Goal: Transaction & Acquisition: Book appointment/travel/reservation

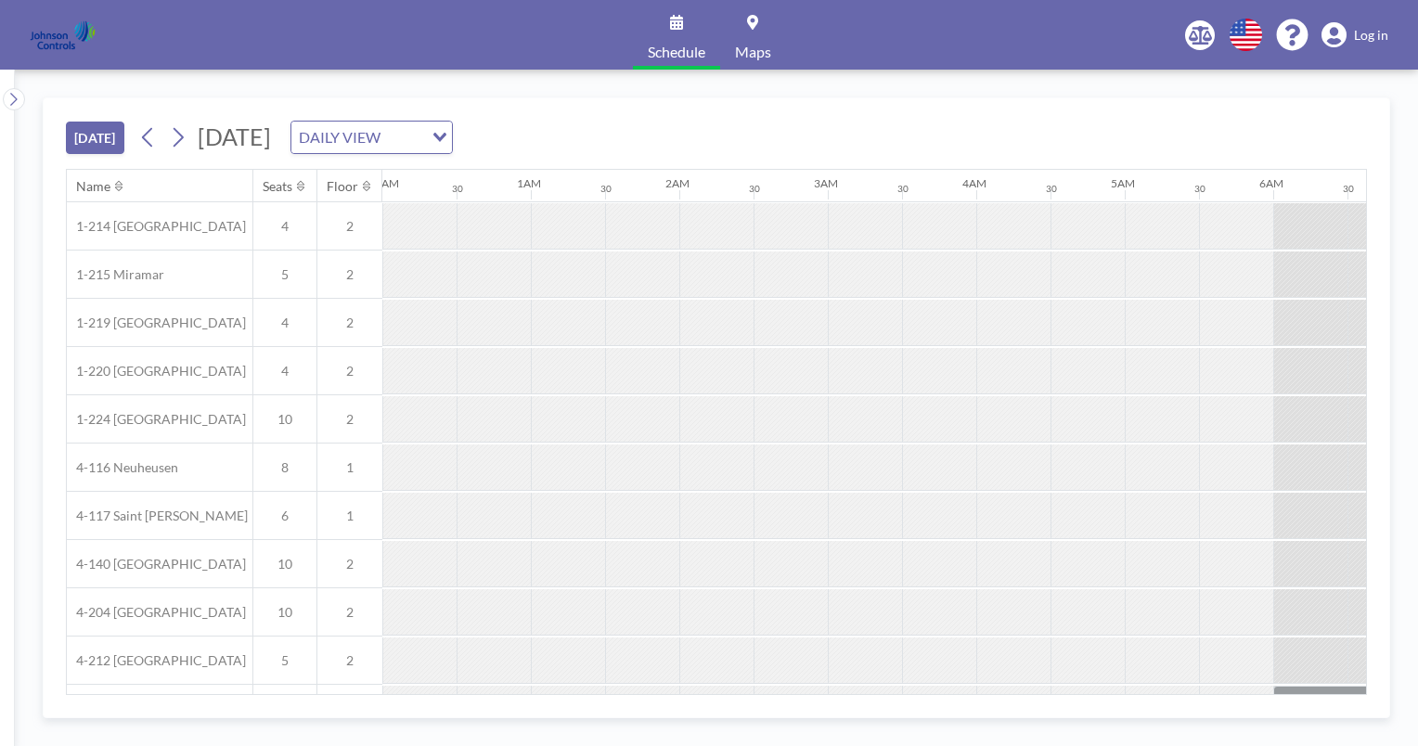
scroll to position [0, 2590]
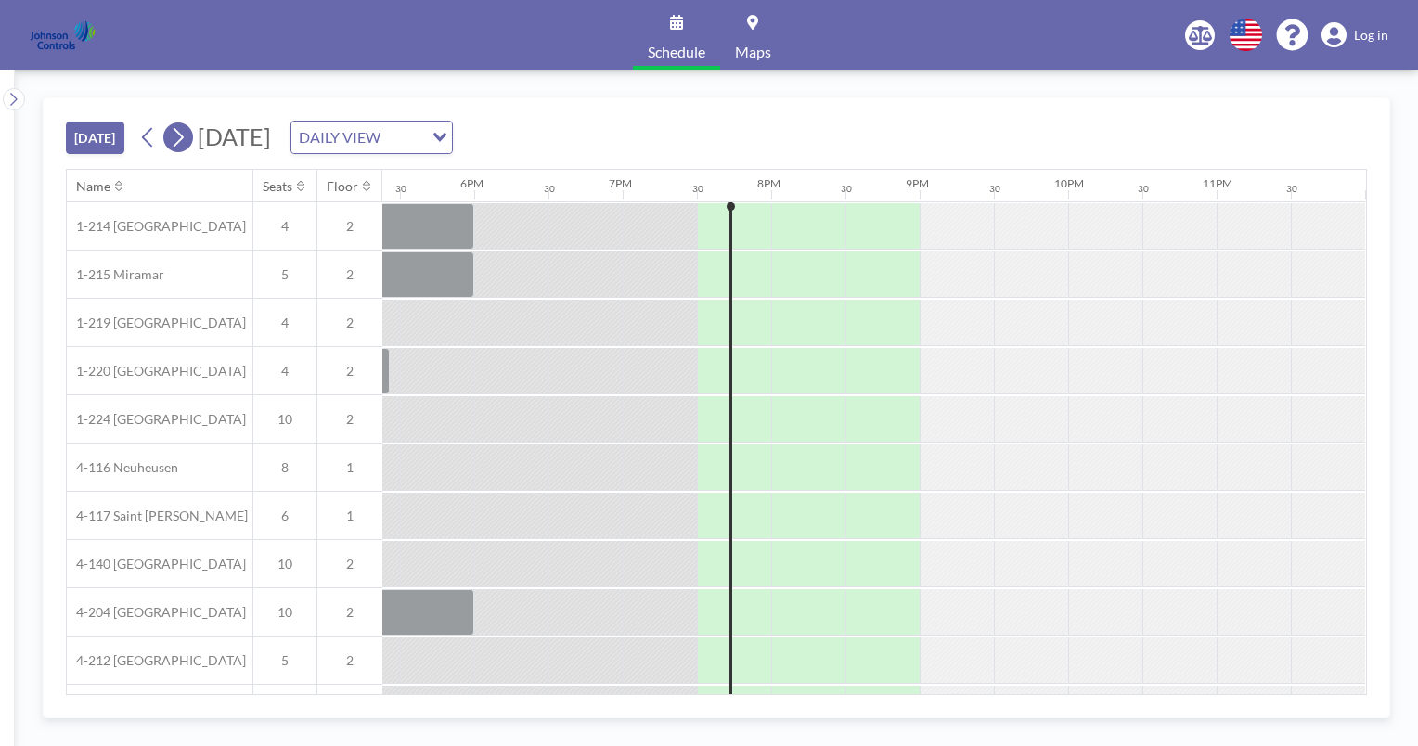
click at [182, 137] on icon at bounding box center [178, 137] width 18 height 28
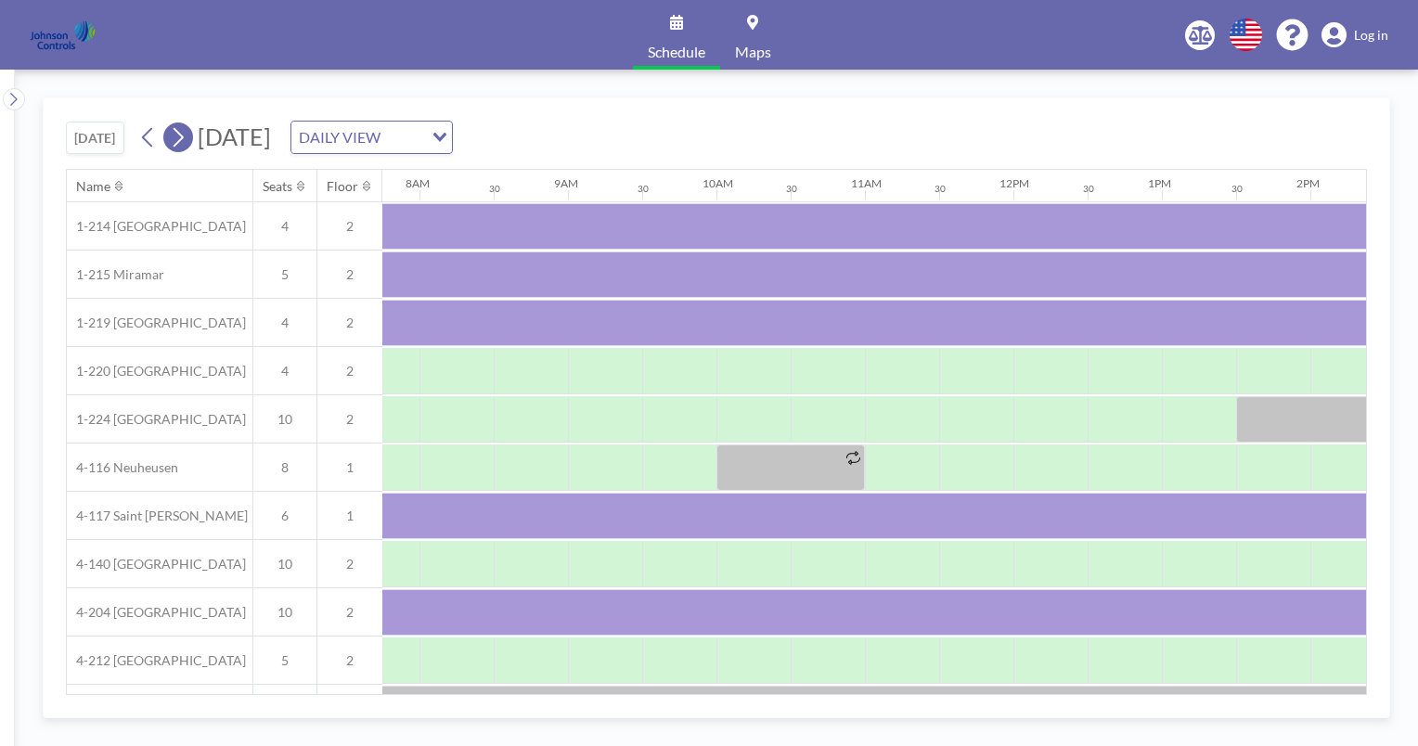
scroll to position [0, 1188]
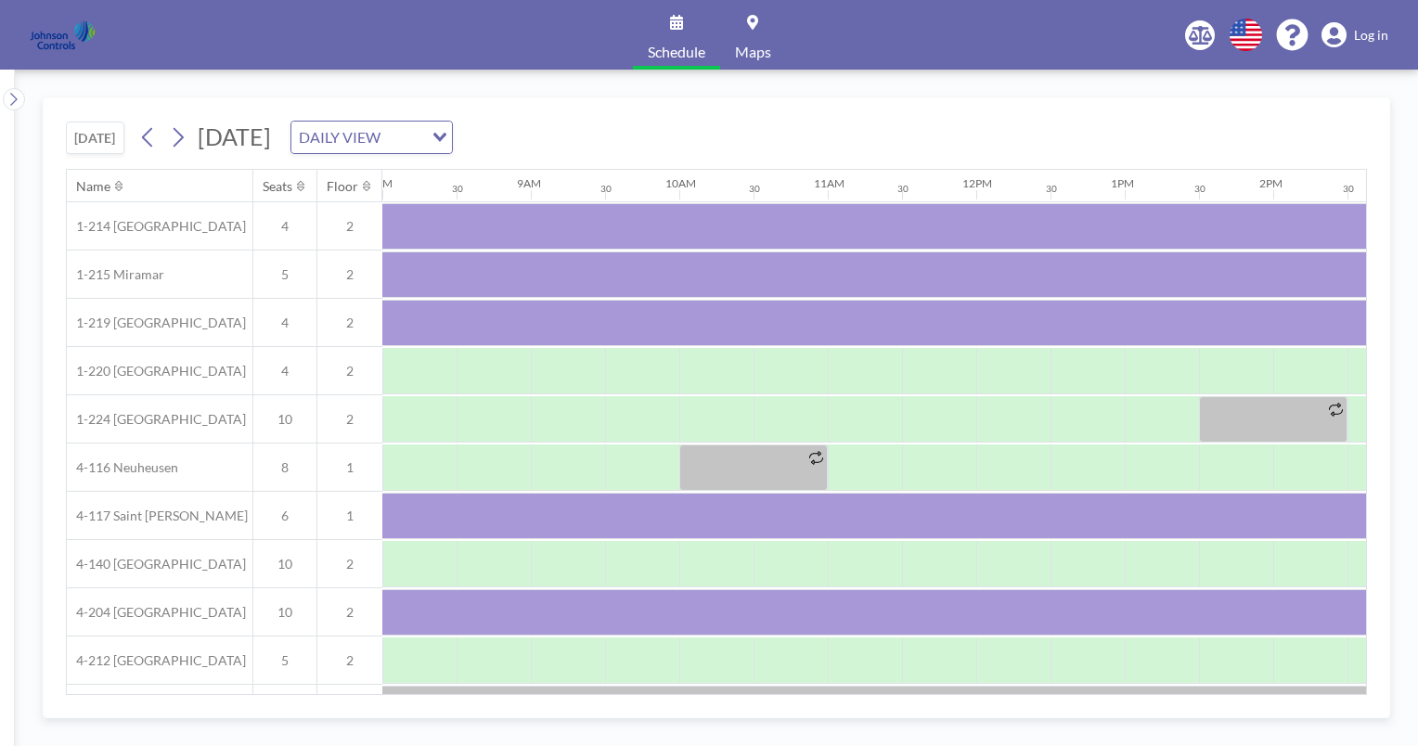
click at [1366, 682] on div "Name Seats Floor 12AM 30 1AM 30 2AM 30 3AM 30 4AM 30 5AM 30 6AM 30 7AM 30 8AM 3…" at bounding box center [716, 432] width 1301 height 526
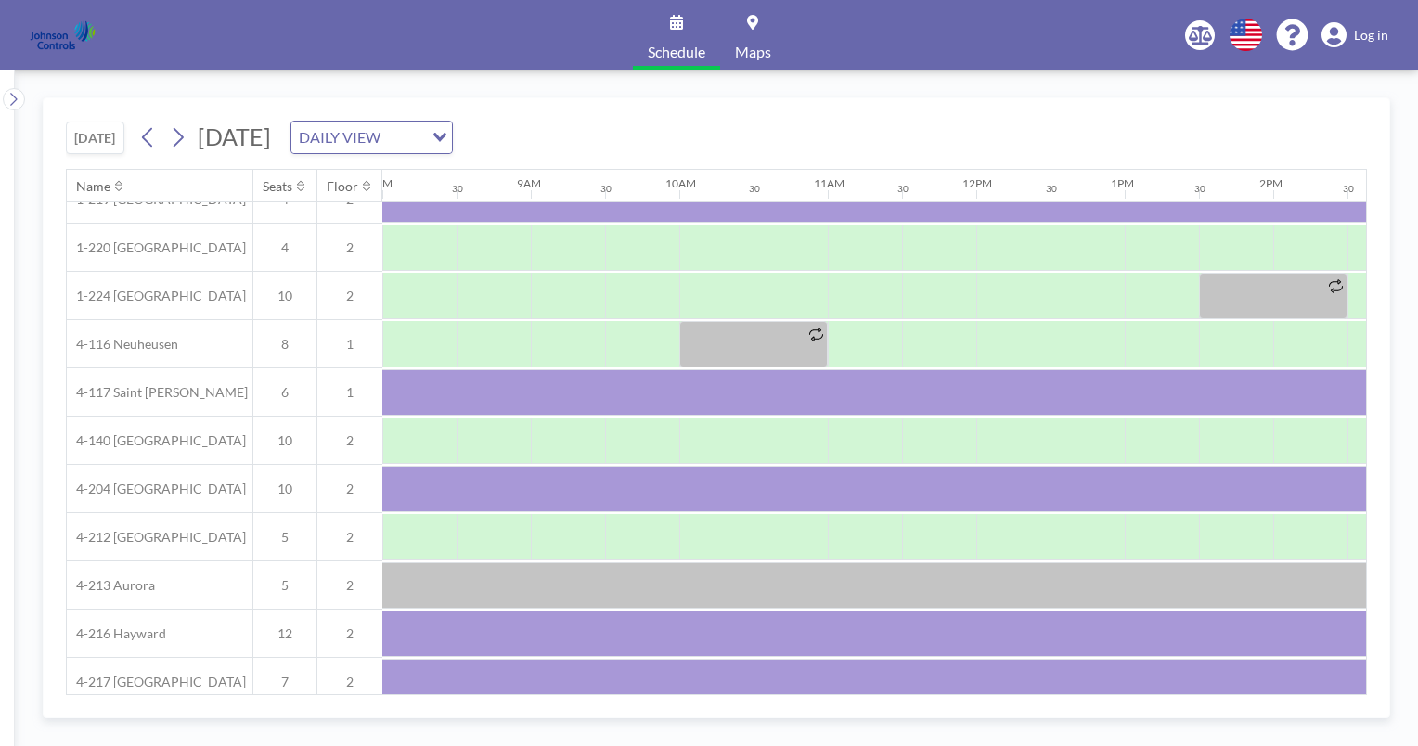
scroll to position [198, 1188]
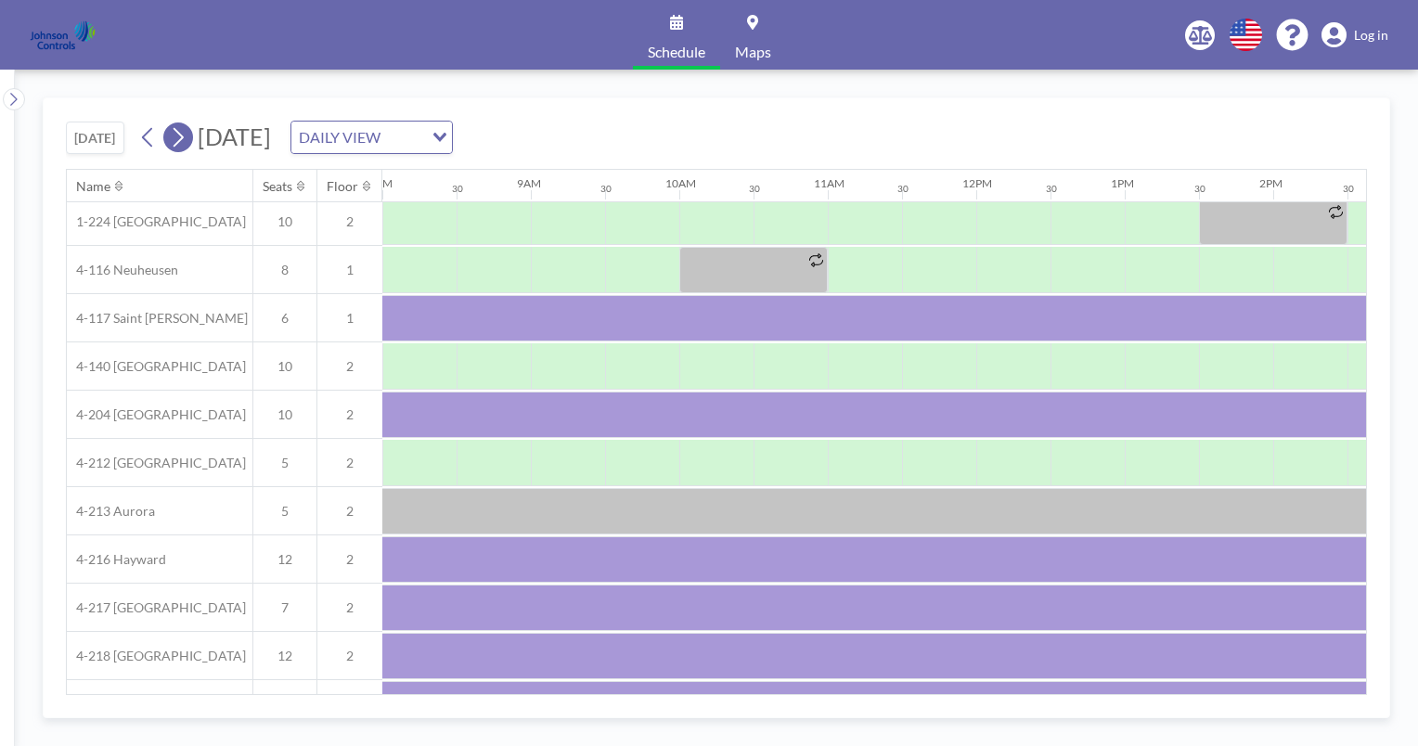
click at [186, 140] on icon at bounding box center [178, 137] width 18 height 28
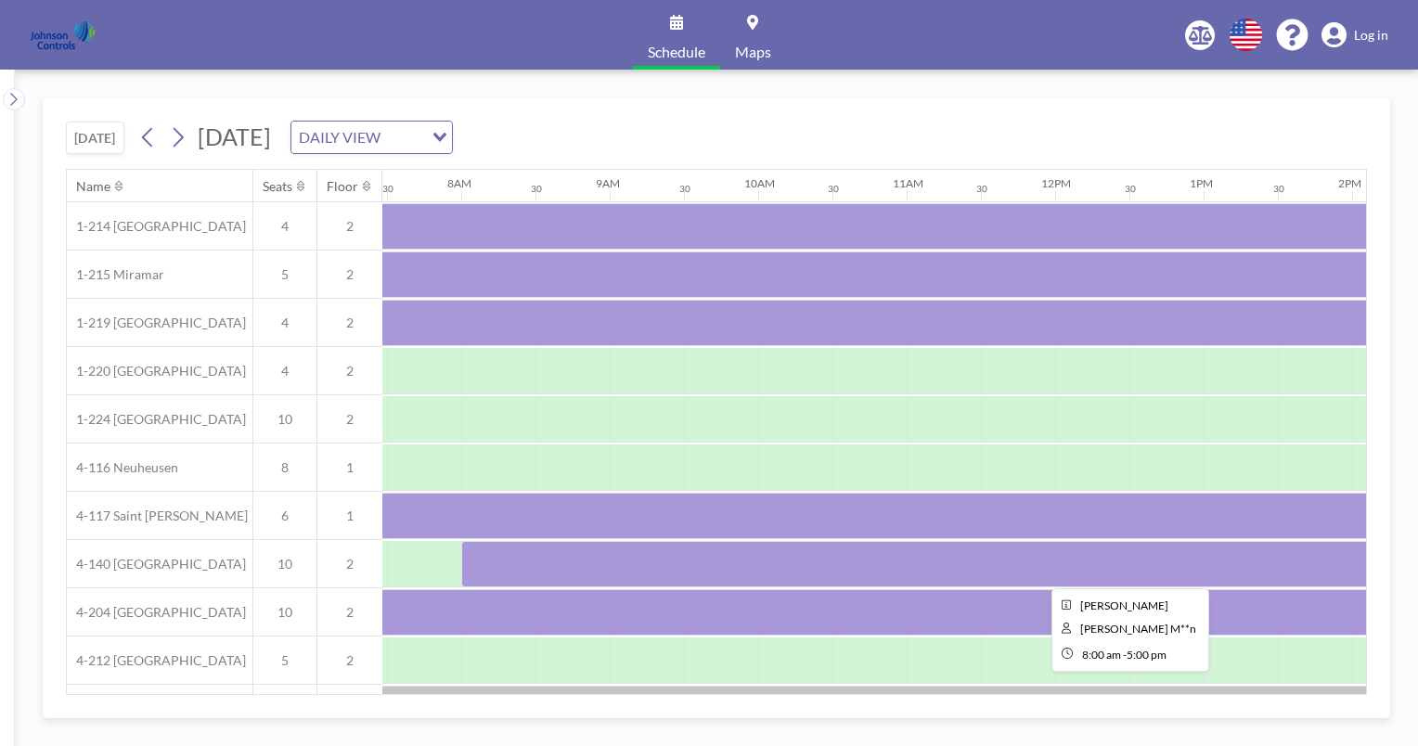
scroll to position [0, 1114]
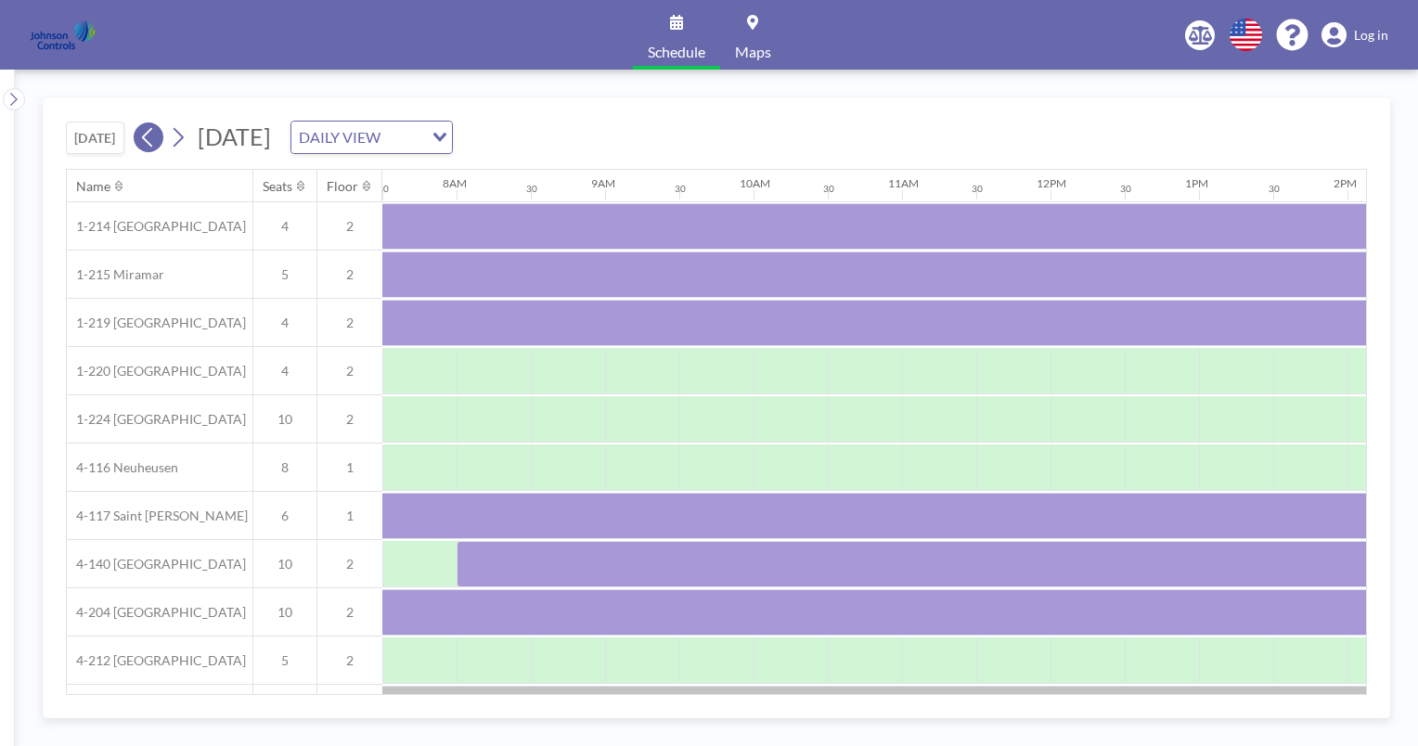
click at [149, 146] on icon at bounding box center [148, 137] width 18 height 28
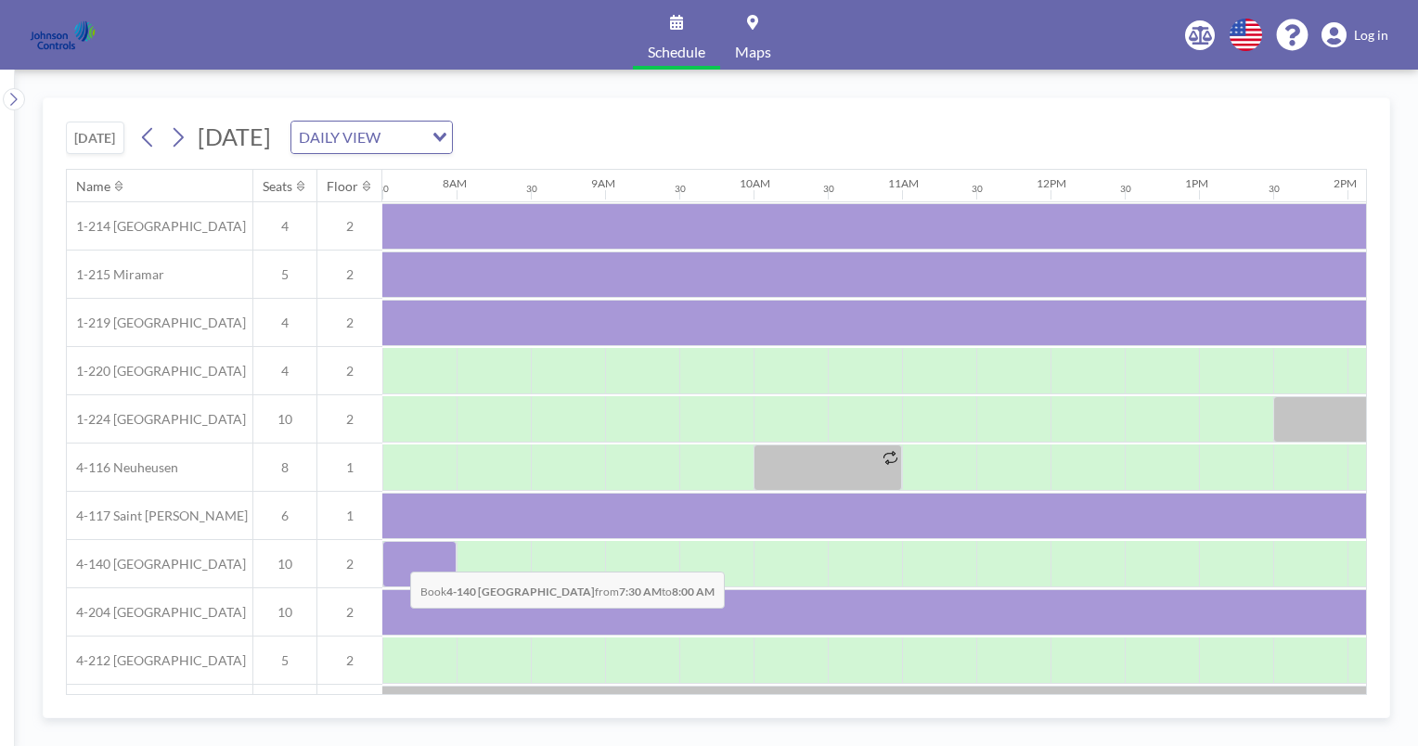
click at [395, 557] on div at bounding box center [419, 564] width 74 height 46
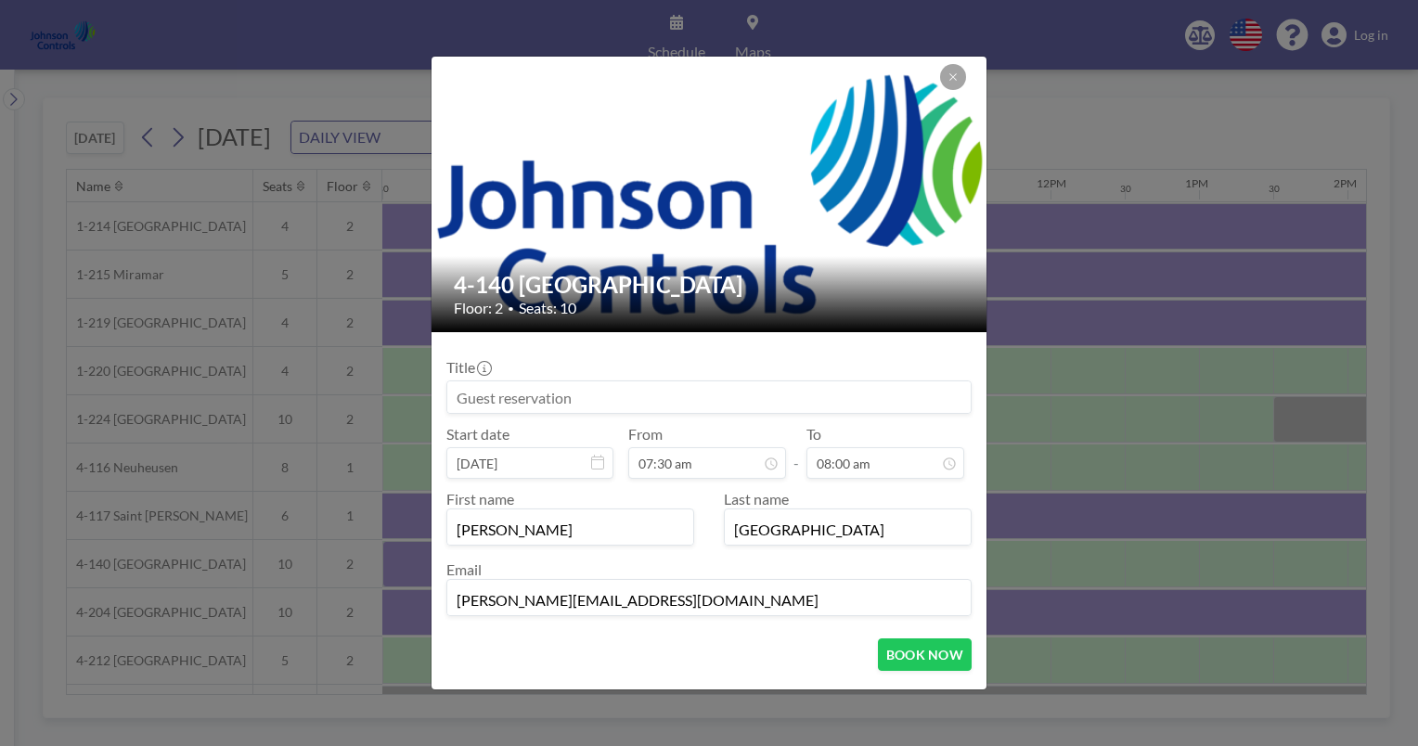
click at [395, 557] on div "4-140 London Floor: 2 • Seats: 10 Title Start date [DATE] From 07:30 am - To 08…" at bounding box center [709, 373] width 1418 height 746
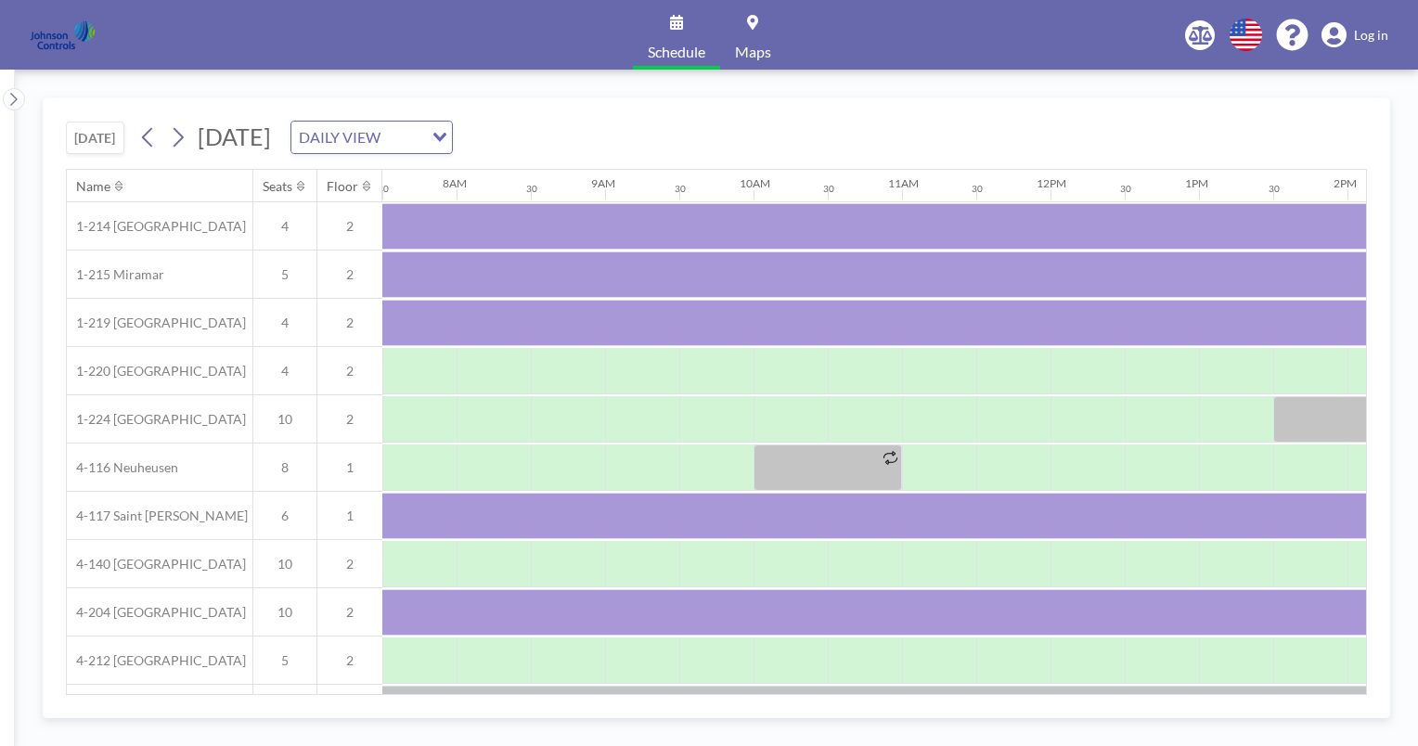
click at [395, 557] on div at bounding box center [419, 563] width 74 height 45
click at [460, 555] on div at bounding box center [494, 564] width 74 height 46
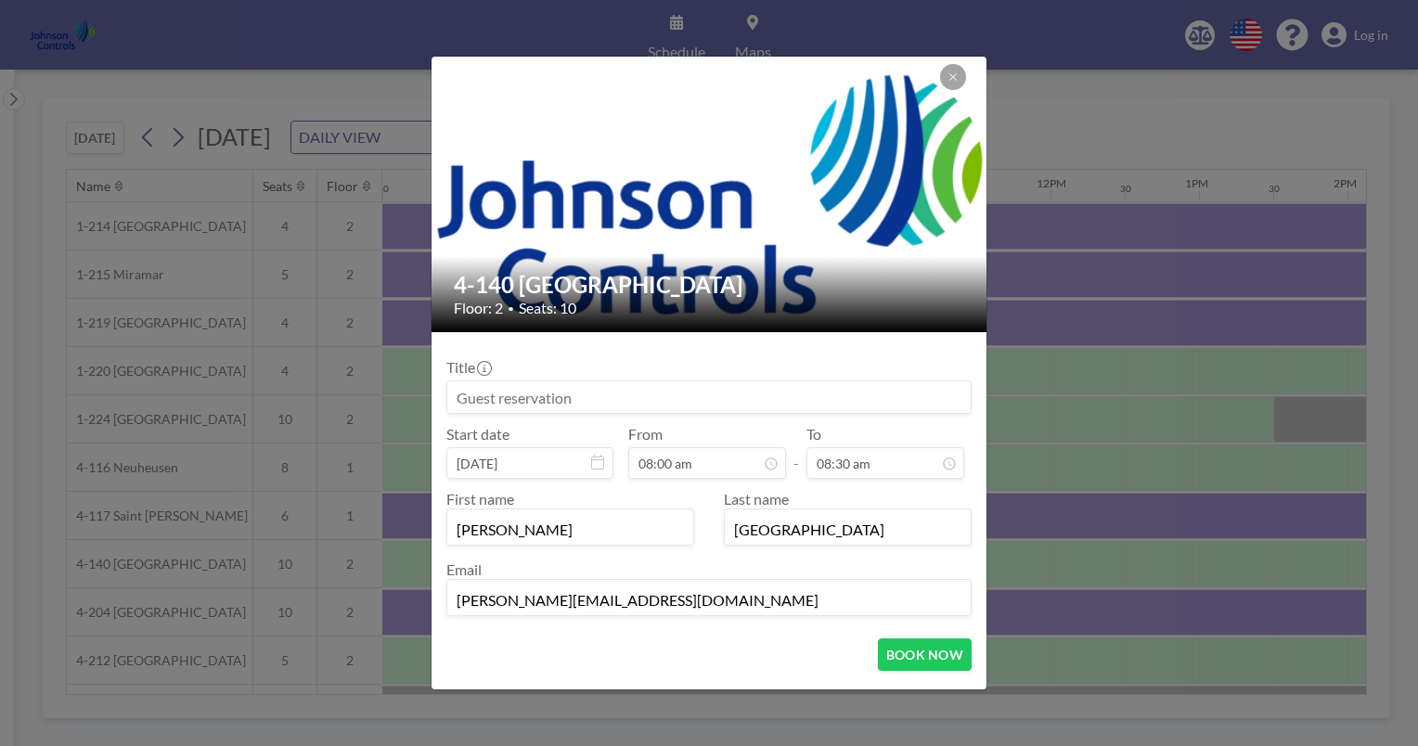
click at [460, 555] on div "First name [PERSON_NAME] Last name Madison Email [PERSON_NAME][EMAIL_ADDRESS][D…" at bounding box center [708, 553] width 525 height 126
drag, startPoint x: 460, startPoint y: 555, endPoint x: 464, endPoint y: 403, distance: 152.3
click at [464, 403] on input at bounding box center [708, 397] width 523 height 32
click at [459, 401] on input at bounding box center [708, 397] width 523 height 32
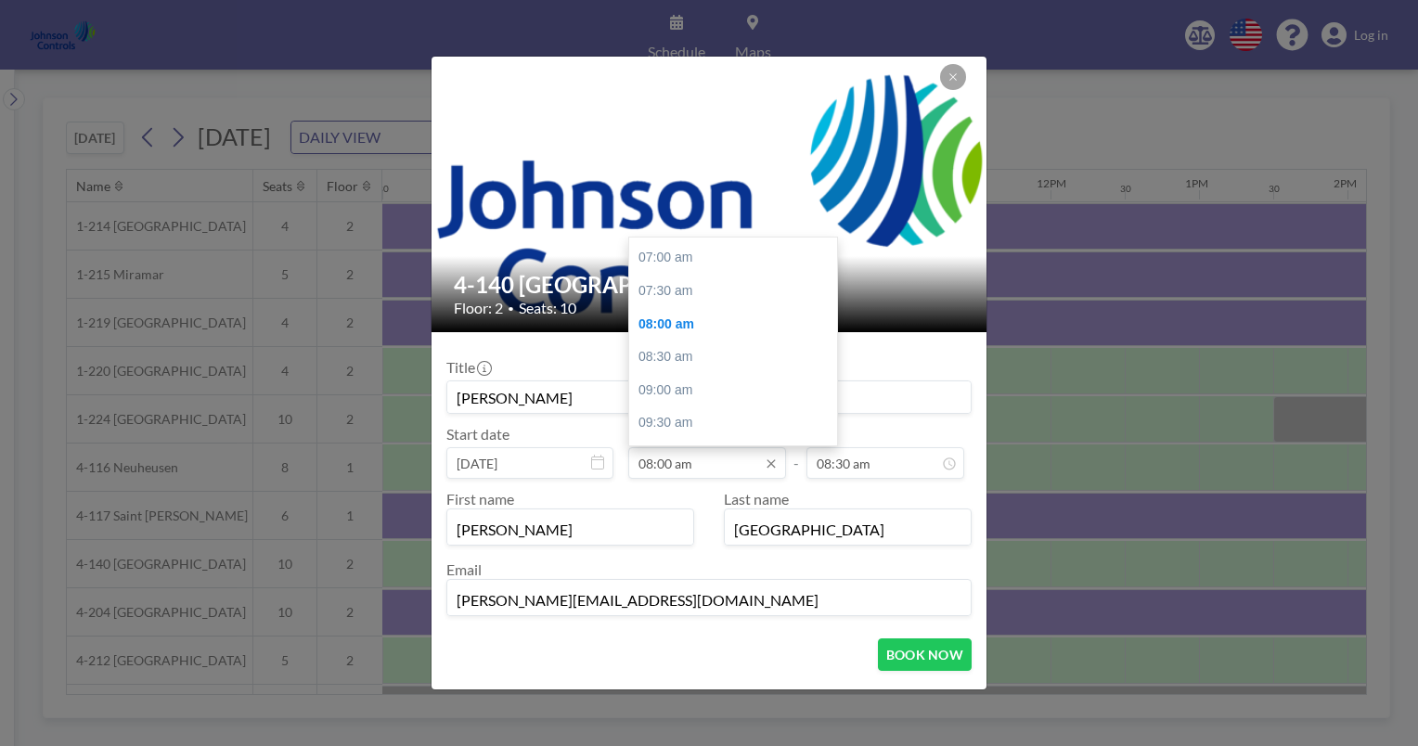
scroll to position [32, 0]
type input "[PERSON_NAME]"
click at [676, 293] on div "07:00 am" at bounding box center [737, 288] width 217 height 33
type input "07:00 am"
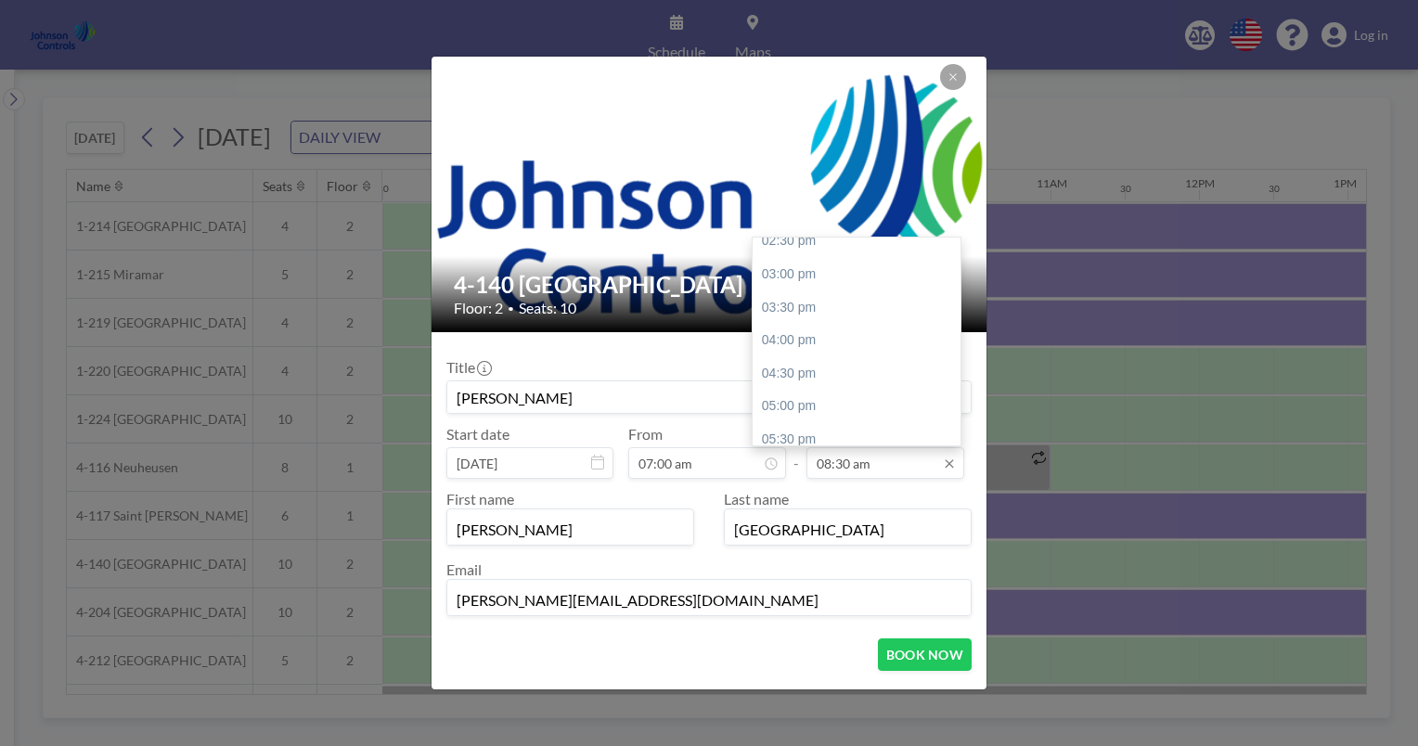
scroll to position [585, 0]
click at [785, 323] on div "04:00 pm" at bounding box center [861, 330] width 217 height 33
type input "04:00 pm"
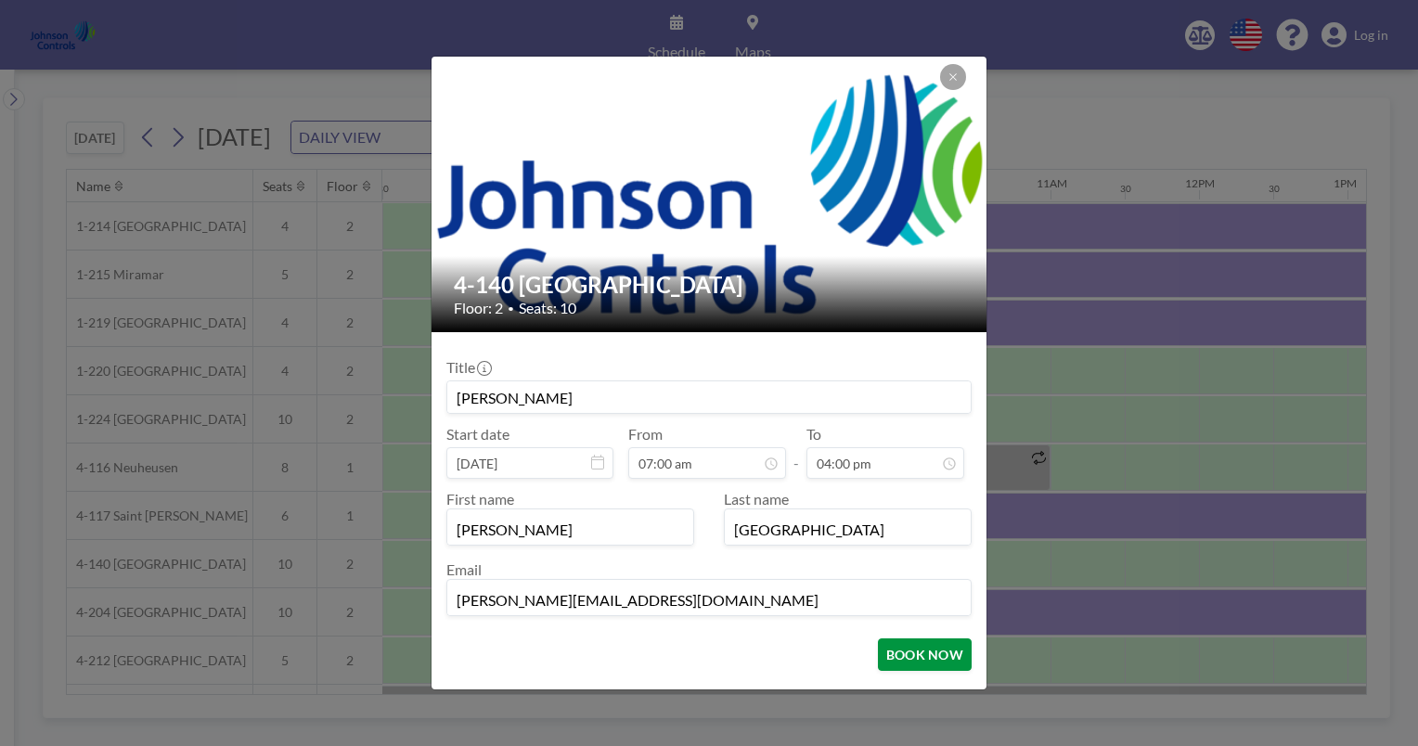
click at [890, 652] on button "BOOK NOW" at bounding box center [925, 655] width 94 height 32
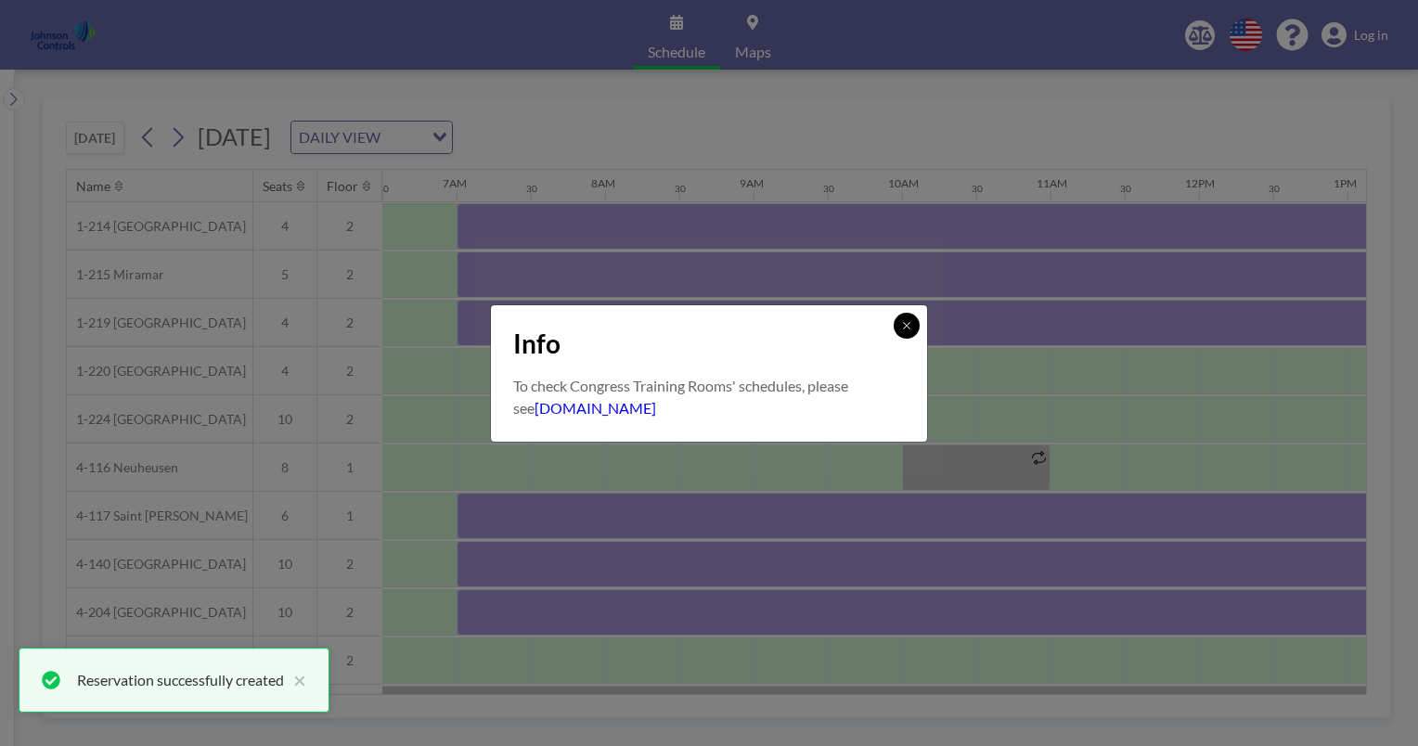
click at [909, 329] on icon at bounding box center [906, 325] width 11 height 11
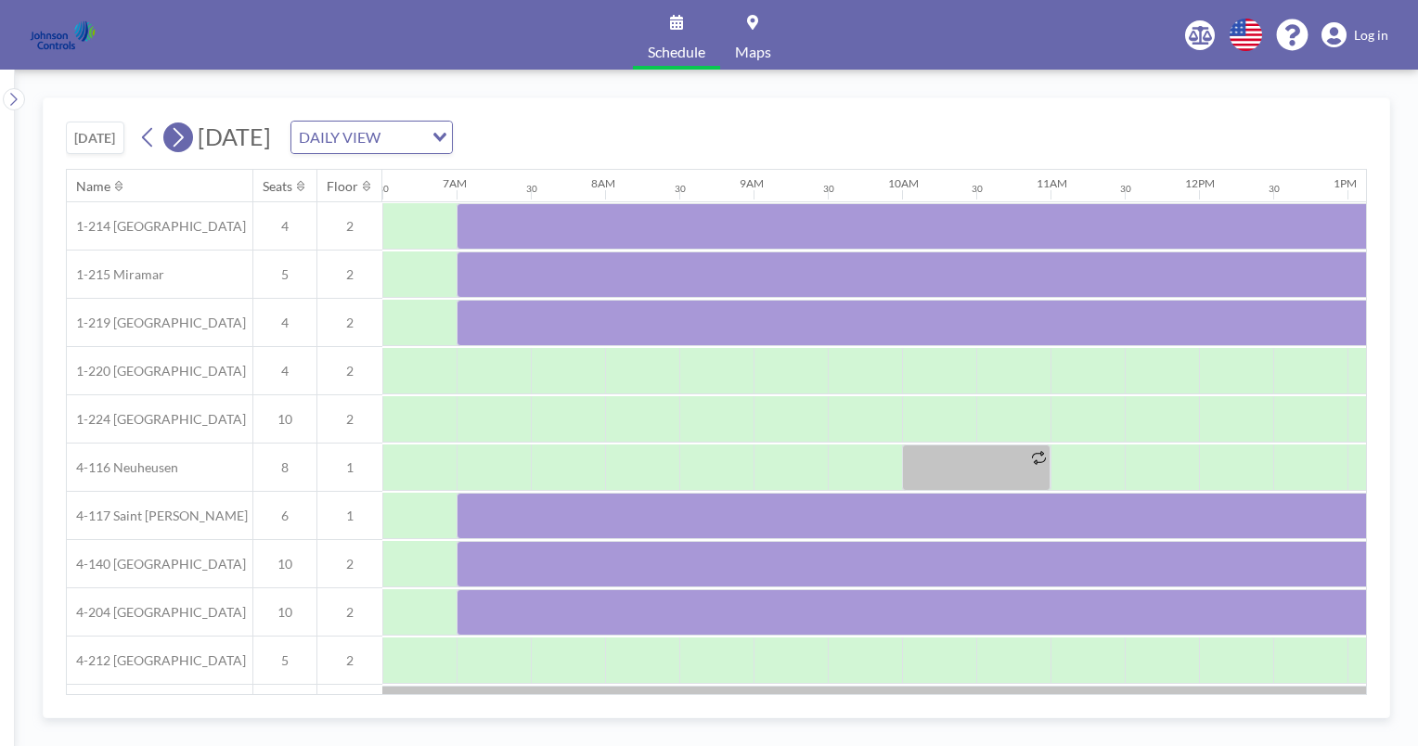
click at [184, 134] on icon at bounding box center [179, 137] width 10 height 19
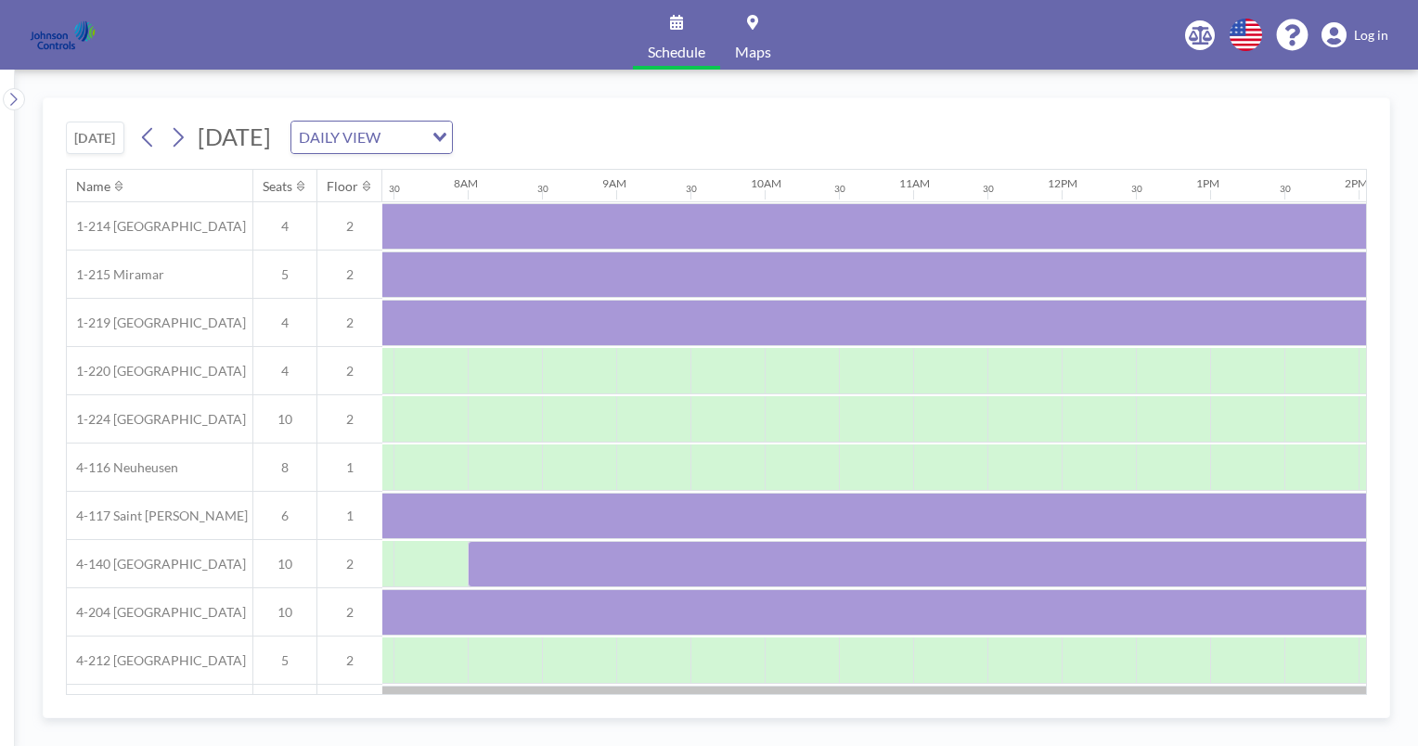
scroll to position [0, 1114]
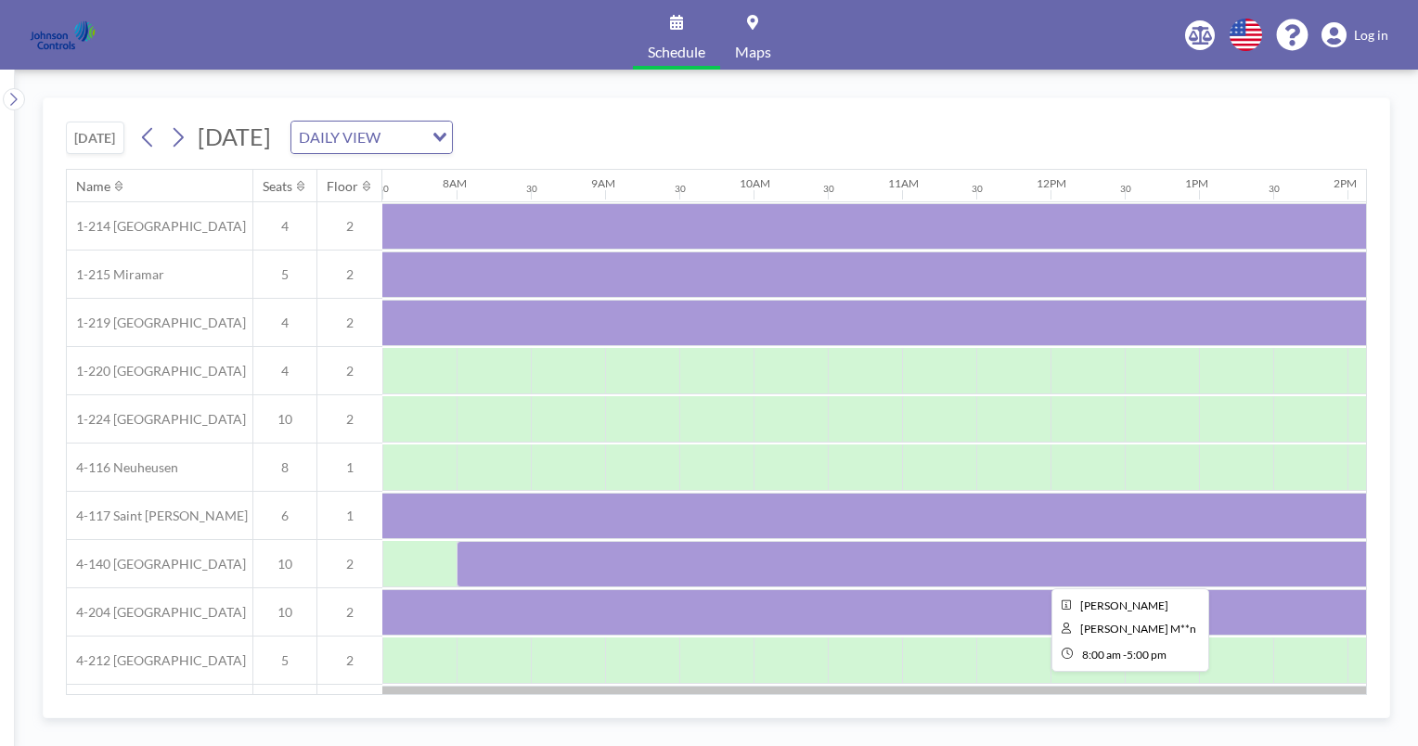
click at [503, 566] on div at bounding box center [1125, 564] width 1337 height 46
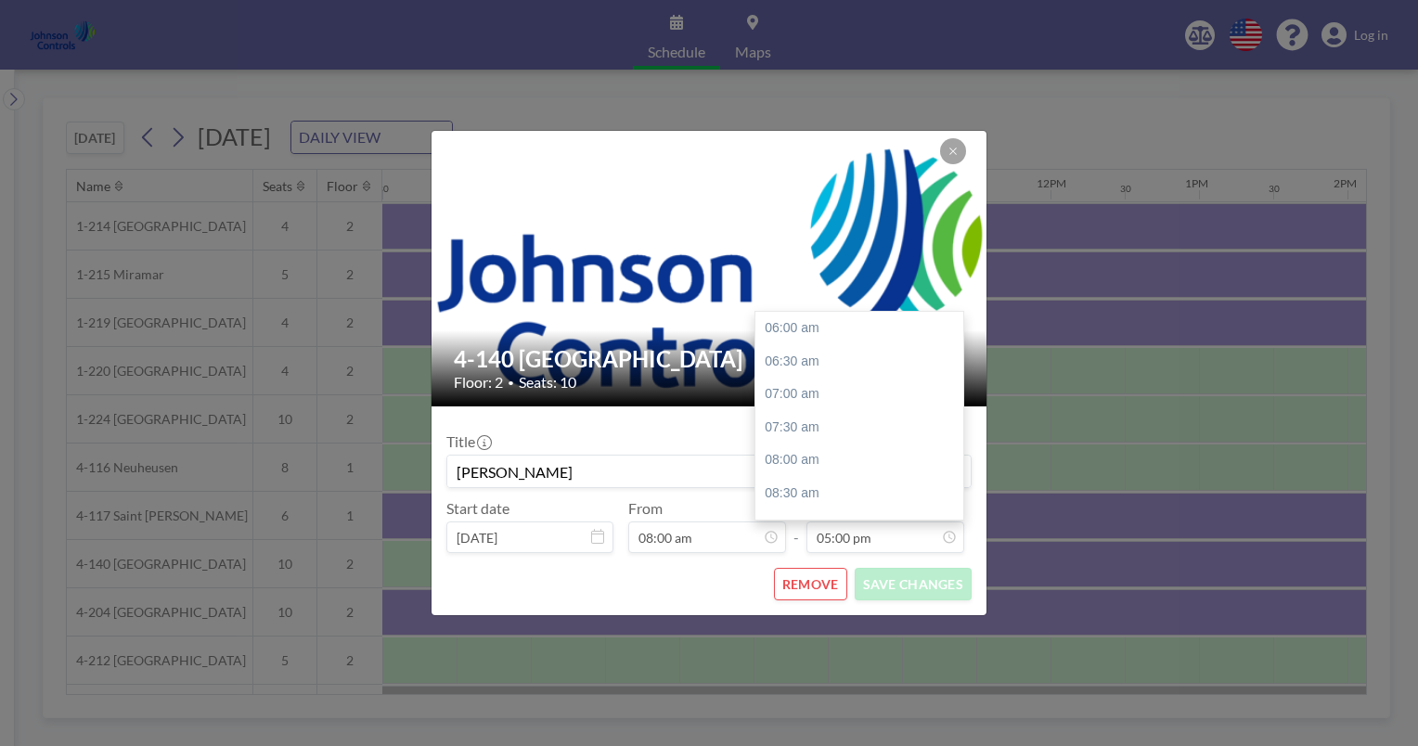
scroll to position [727, 0]
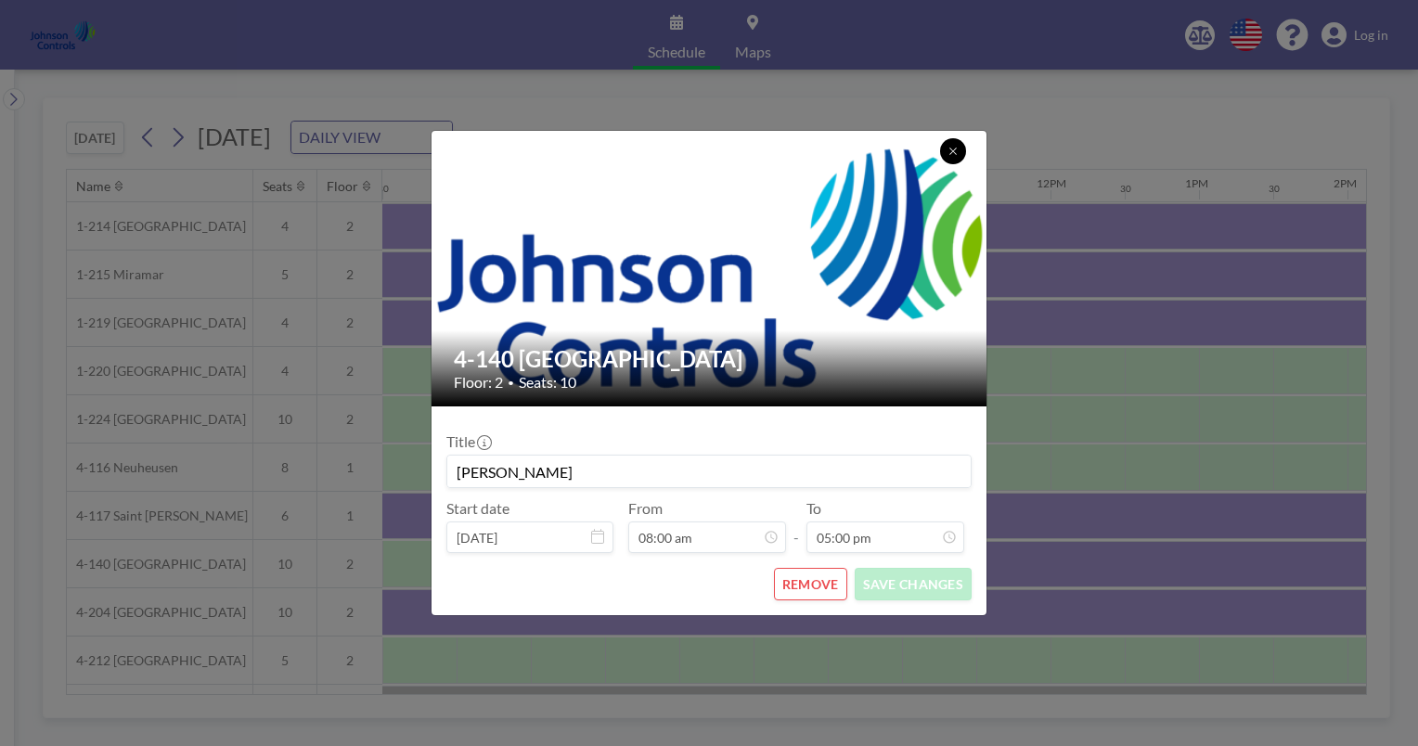
click at [958, 159] on button at bounding box center [953, 151] width 26 height 26
